Goal: Task Accomplishment & Management: Use online tool/utility

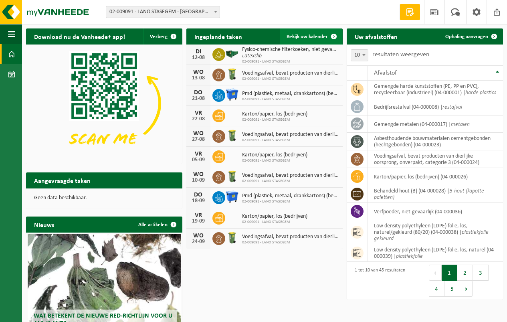
click at [297, 34] on span "Bekijk uw kalender" at bounding box center [306, 36] width 41 height 5
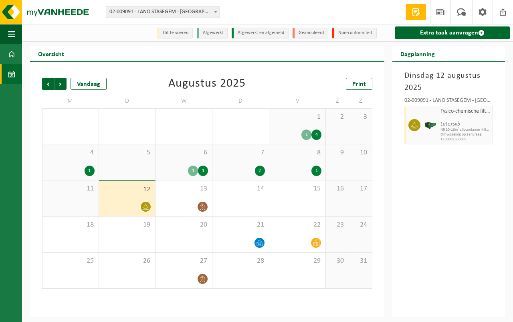
click at [136, 196] on div "12" at bounding box center [127, 198] width 56 height 35
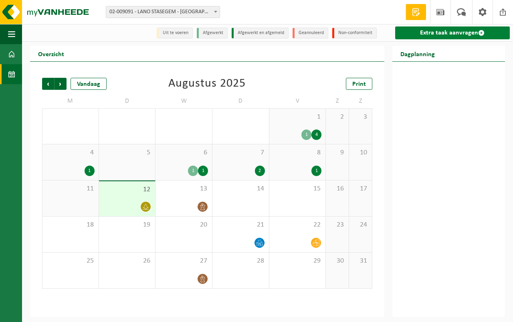
click at [452, 30] on link "Extra taak aanvragen" at bounding box center [452, 32] width 115 height 13
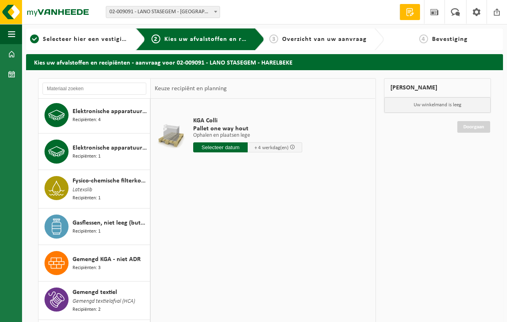
scroll to position [280, 0]
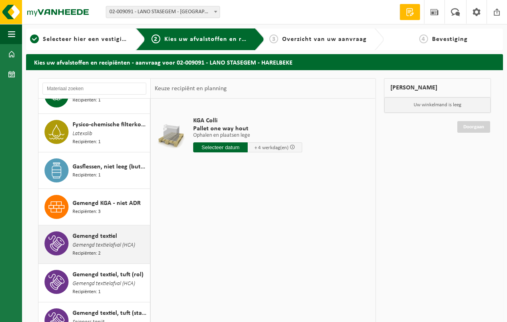
click at [114, 235] on span "Gemengd textiel" at bounding box center [95, 236] width 44 height 10
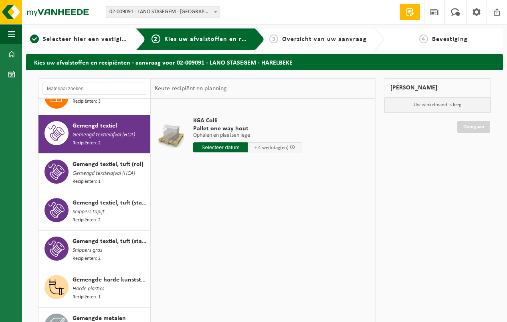
scroll to position [403, 0]
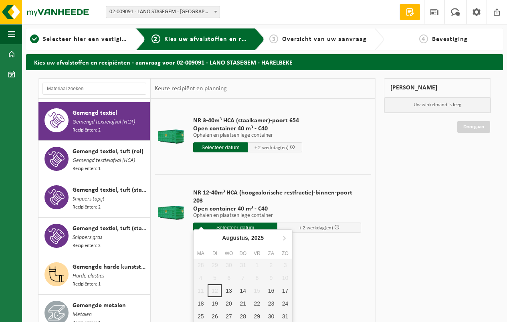
click at [230, 222] on input "text" at bounding box center [235, 227] width 84 height 10
click at [227, 289] on div "13" at bounding box center [229, 290] width 14 height 13
type input "Van 2025-08-13"
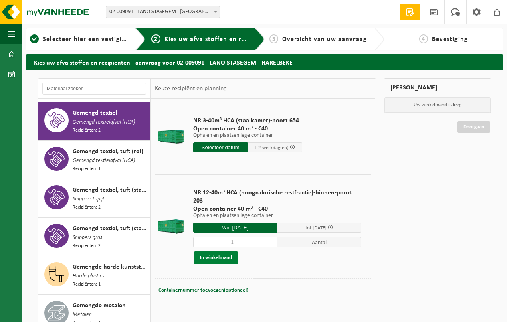
click at [220, 251] on button "In winkelmand" at bounding box center [216, 257] width 44 height 13
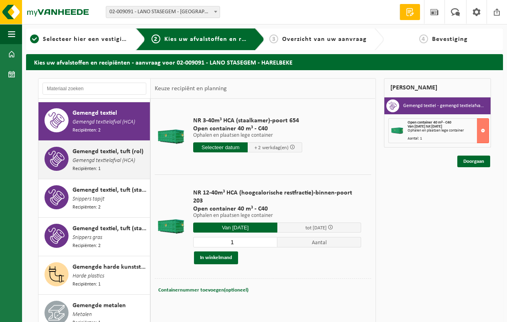
click at [107, 149] on span "Gemengd textiel, tuft (rol)" at bounding box center [108, 152] width 71 height 10
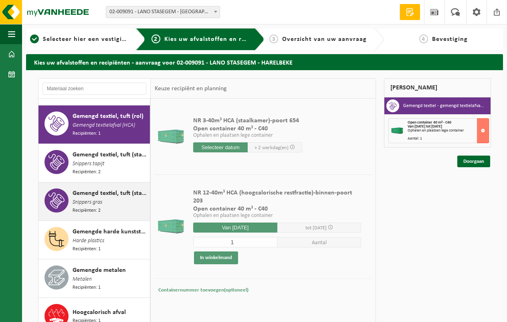
scroll to position [441, 0]
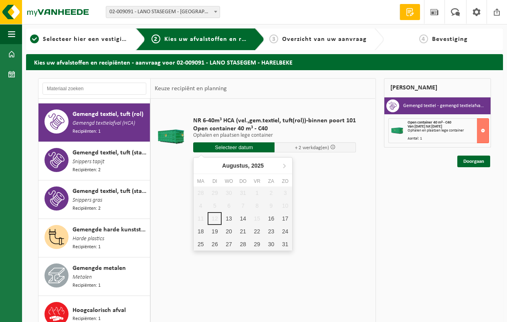
click at [229, 144] on input "text" at bounding box center [233, 147] width 81 height 10
click at [228, 216] on div "13" at bounding box center [229, 218] width 14 height 13
type input "Van 2025-08-13"
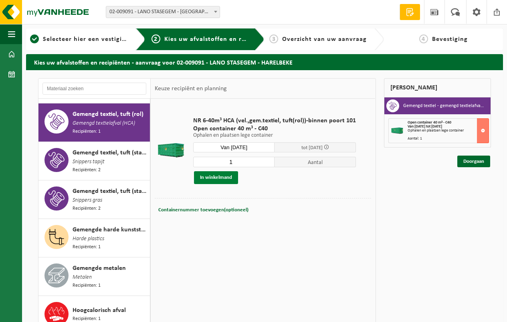
click at [218, 175] on button "In winkelmand" at bounding box center [216, 177] width 44 height 13
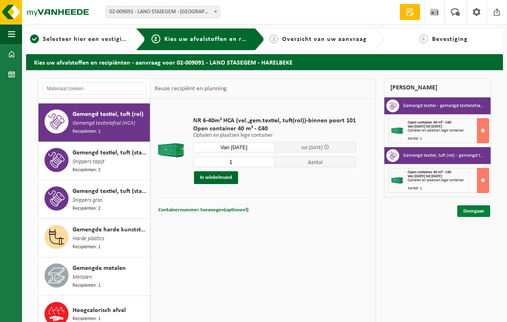
click at [473, 210] on link "Doorgaan" at bounding box center [473, 211] width 33 height 12
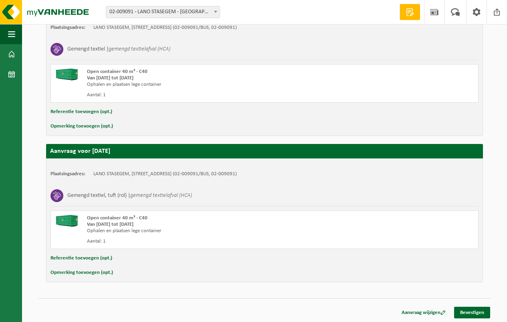
scroll to position [164, 0]
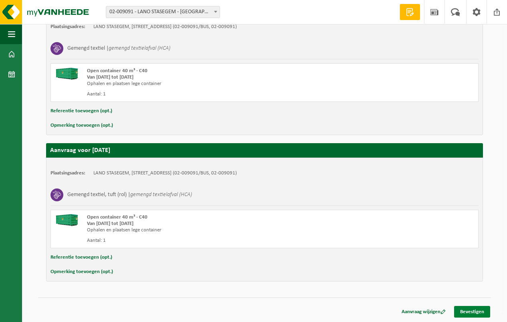
click at [470, 309] on link "Bevestigen" at bounding box center [472, 312] width 36 height 12
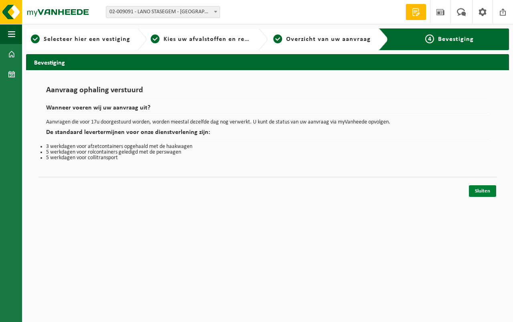
click at [483, 189] on link "Sluiten" at bounding box center [482, 191] width 27 height 12
